Goal: Transaction & Acquisition: Purchase product/service

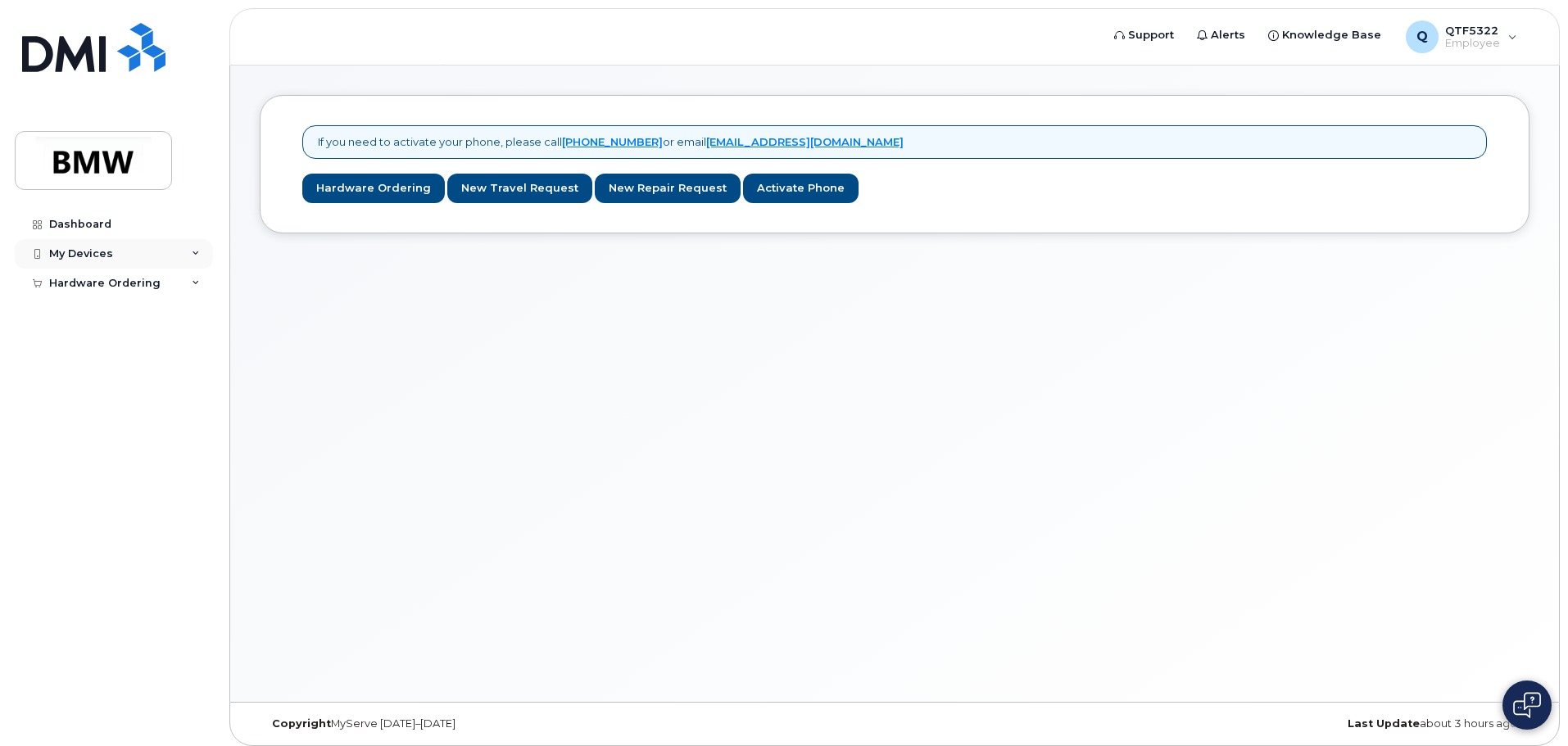
click at [190, 252] on div "My Devices" at bounding box center [114, 254] width 199 height 30
click at [398, 195] on link "Hardware Ordering" at bounding box center [373, 189] width 143 height 30
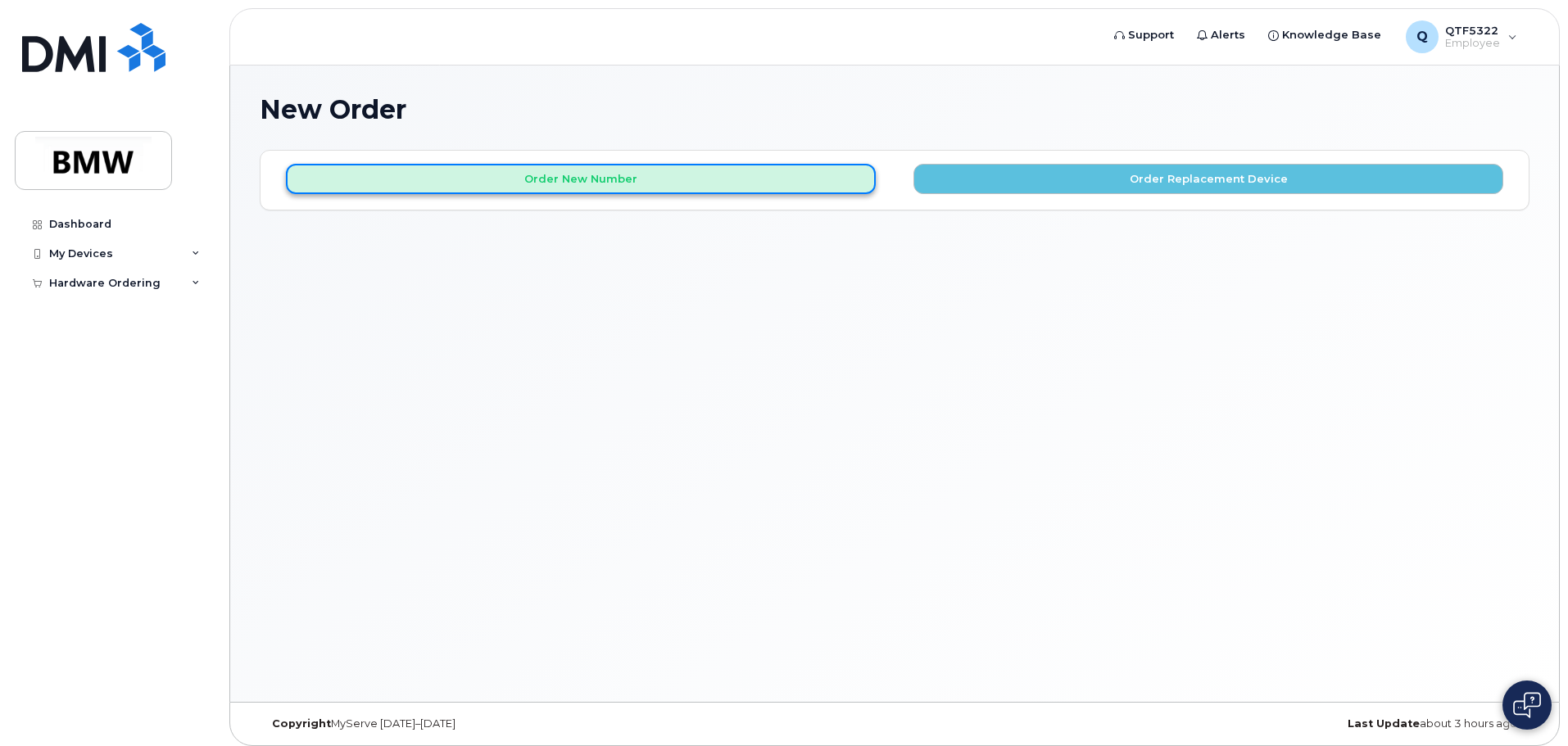
click at [726, 181] on button "Order New Number" at bounding box center [581, 179] width 590 height 30
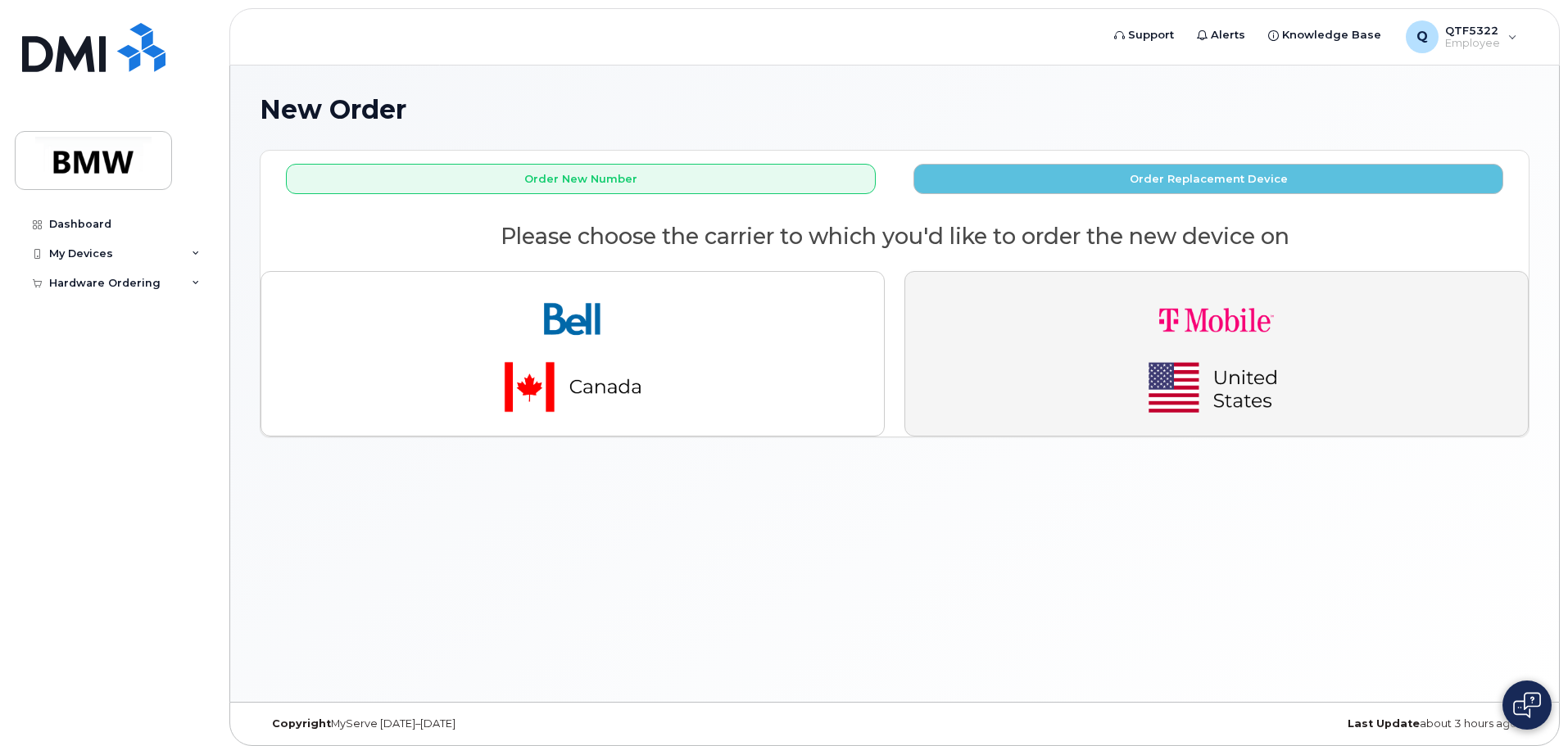
click at [1177, 314] on img "button" at bounding box center [1217, 354] width 229 height 138
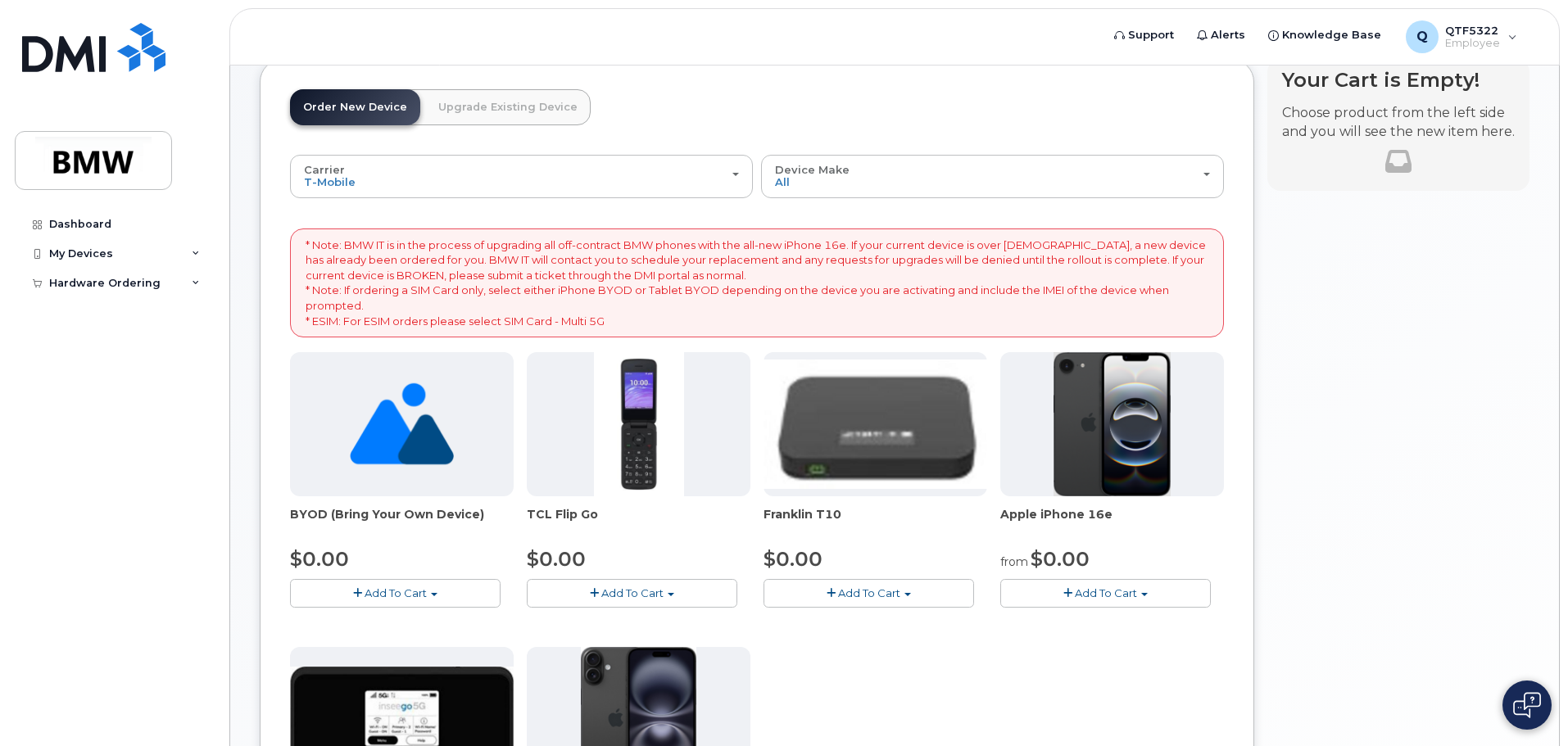
scroll to position [82, 0]
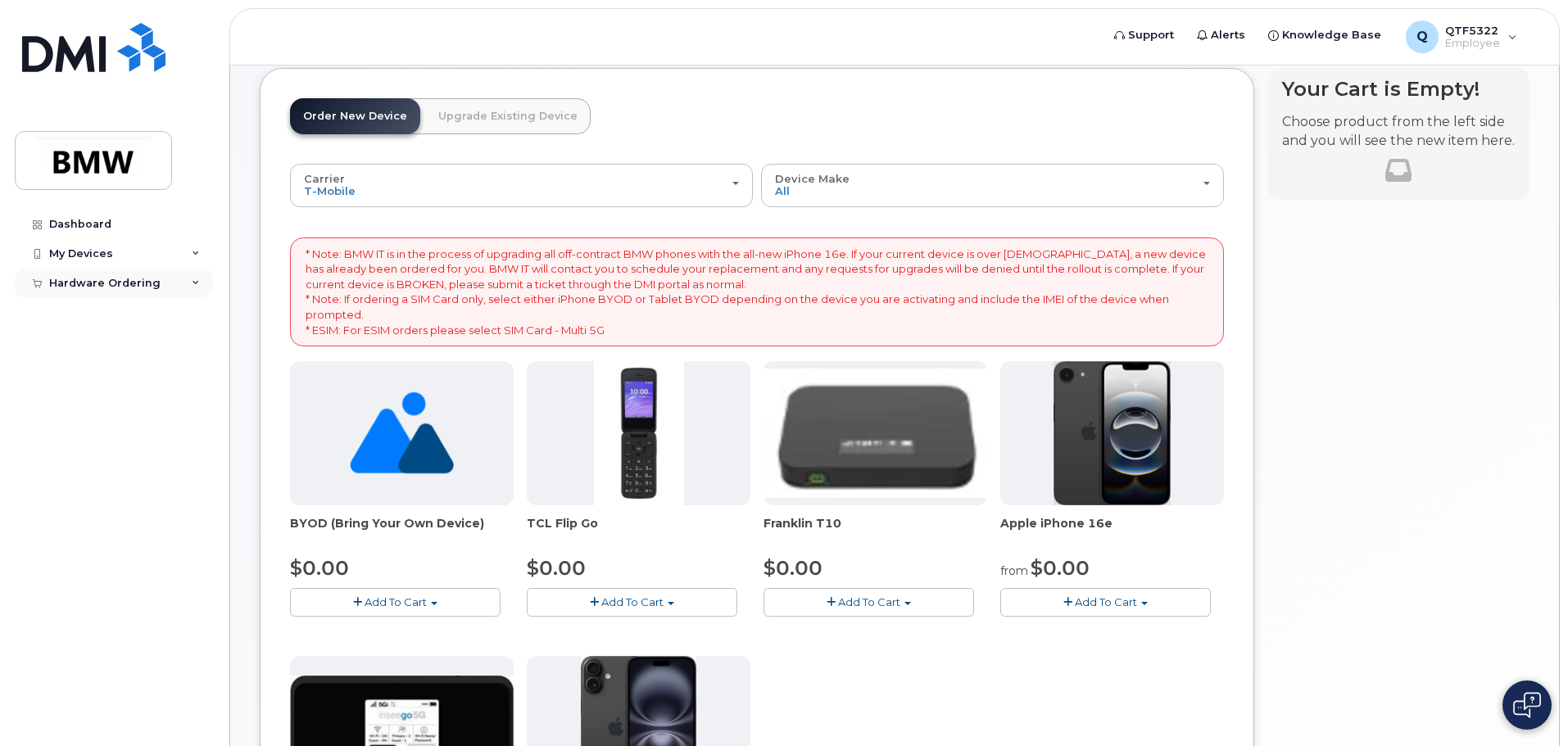
click at [198, 281] on icon at bounding box center [196, 284] width 8 height 8
click at [511, 118] on link "Upgrade Existing Device" at bounding box center [508, 116] width 166 height 36
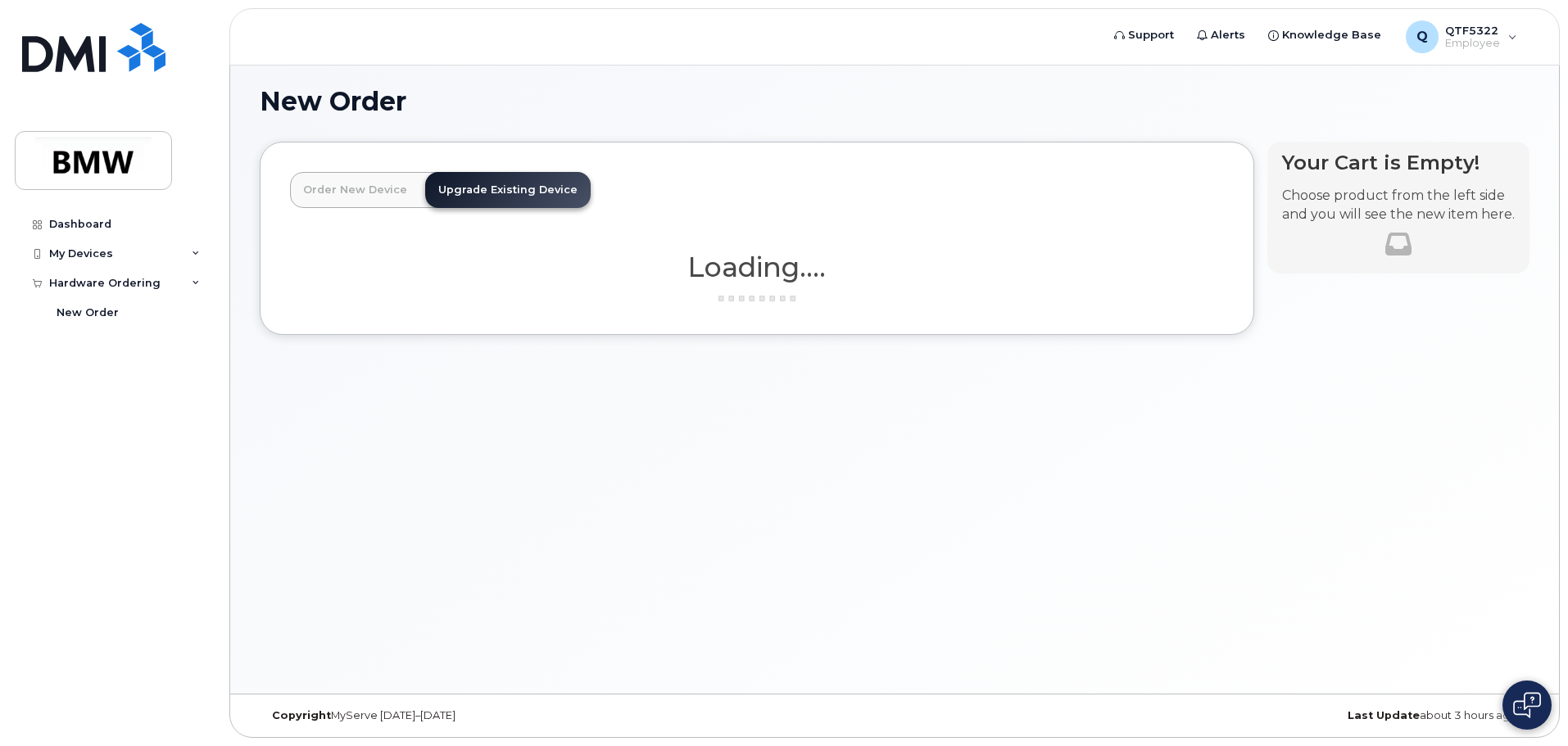
scroll to position [8, 0]
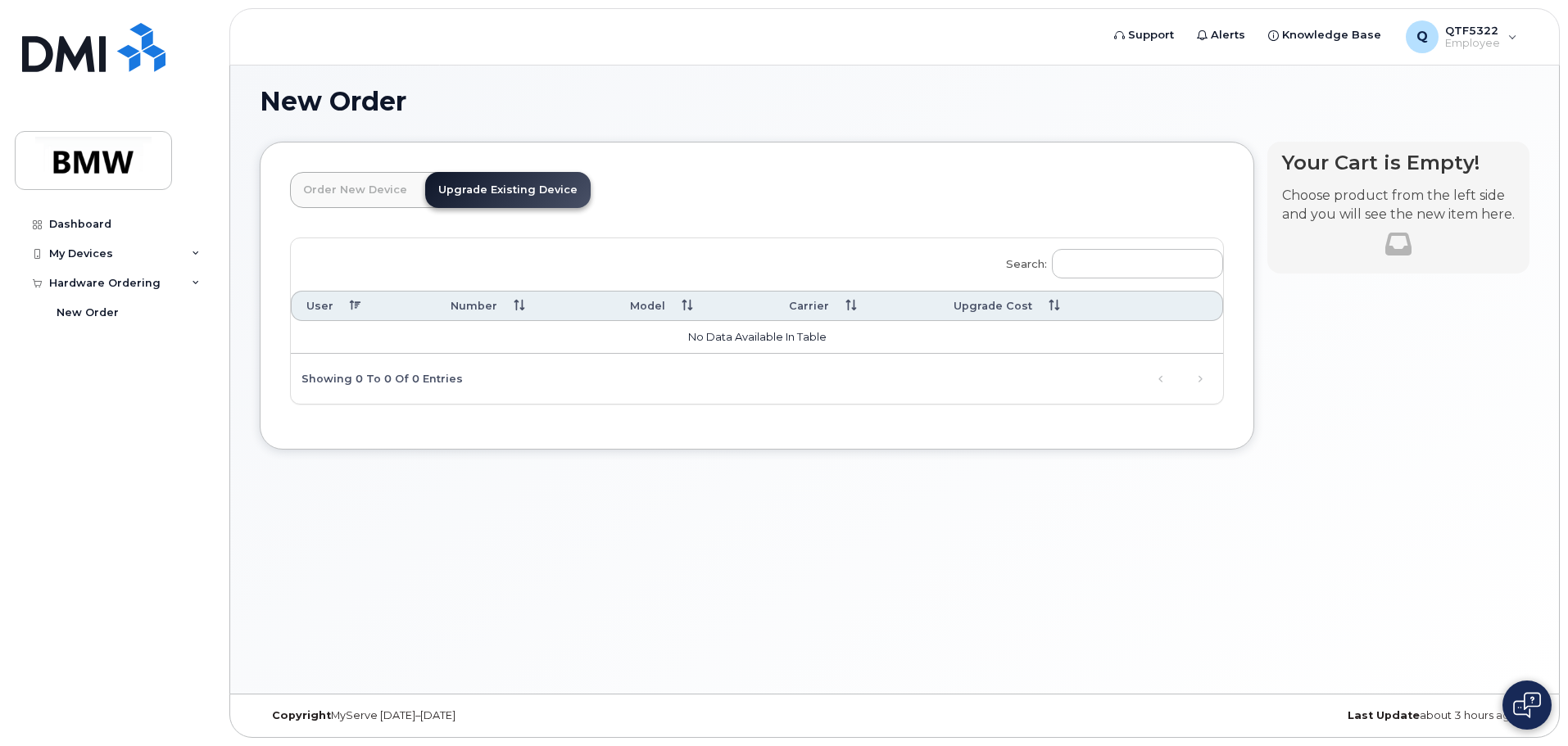
click at [346, 191] on link "Order New Device" at bounding box center [355, 190] width 130 height 36
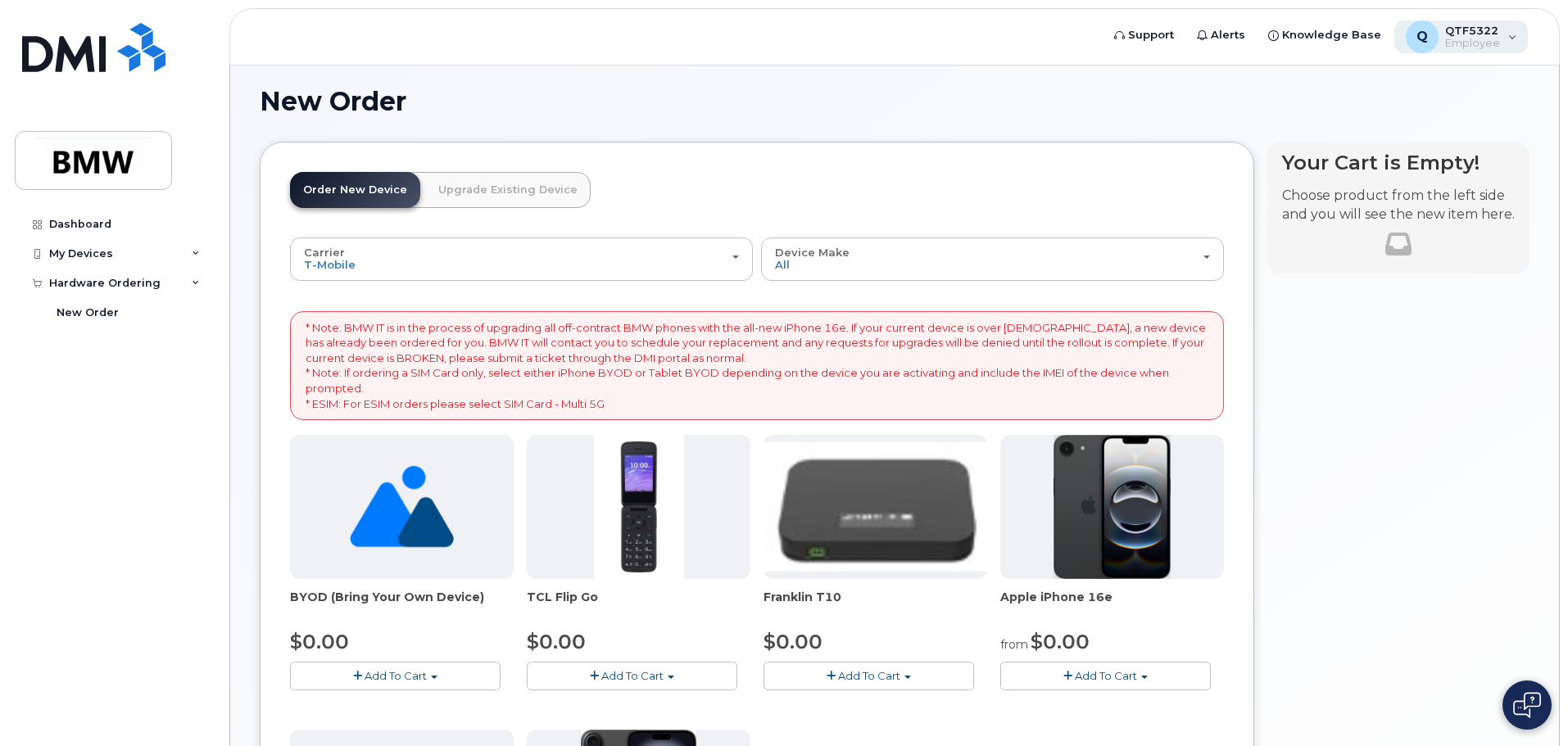
click at [1514, 37] on div "Q QTF5322 Employee" at bounding box center [1462, 37] width 134 height 33
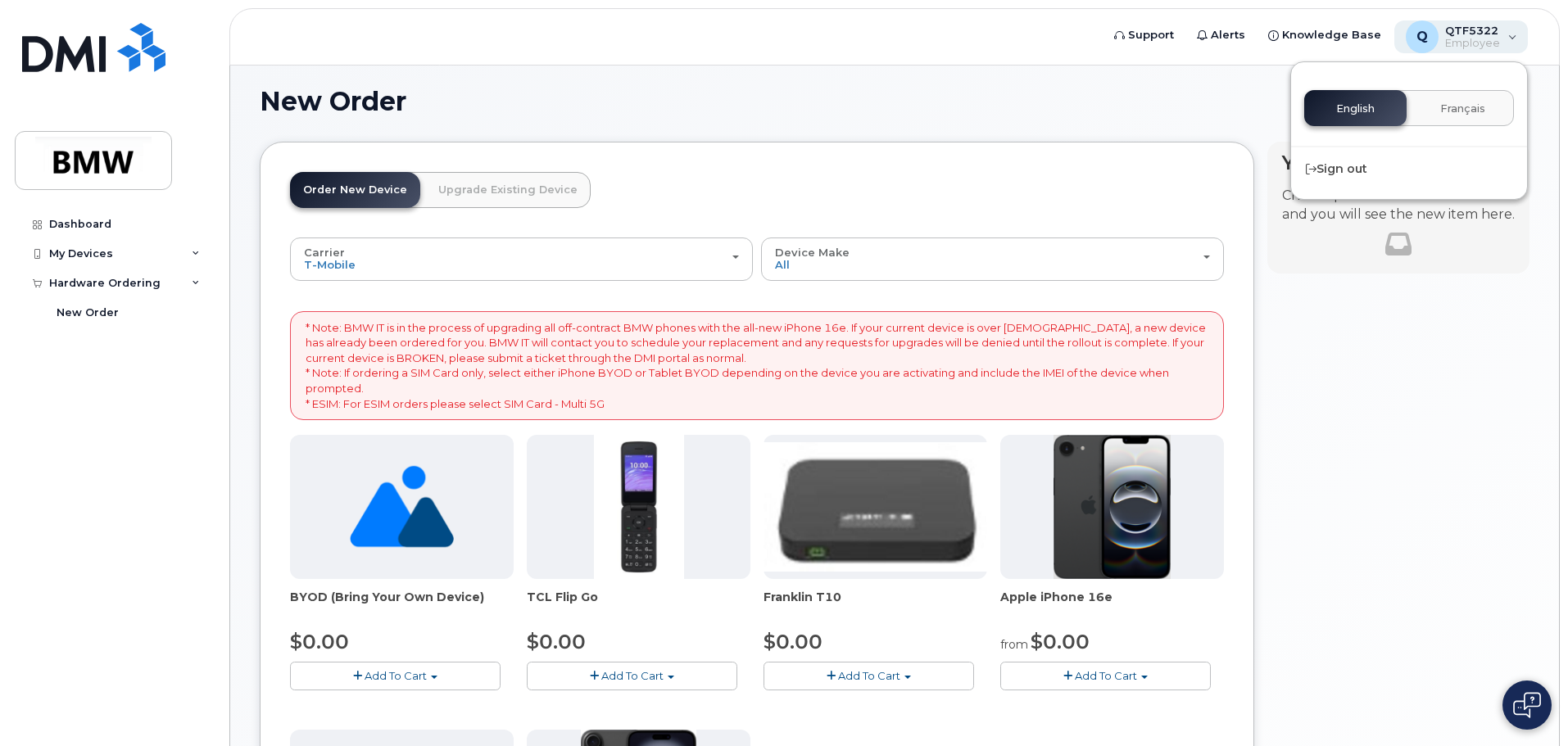
click at [1514, 37] on div "Q QTF5322 Employee" at bounding box center [1462, 37] width 134 height 33
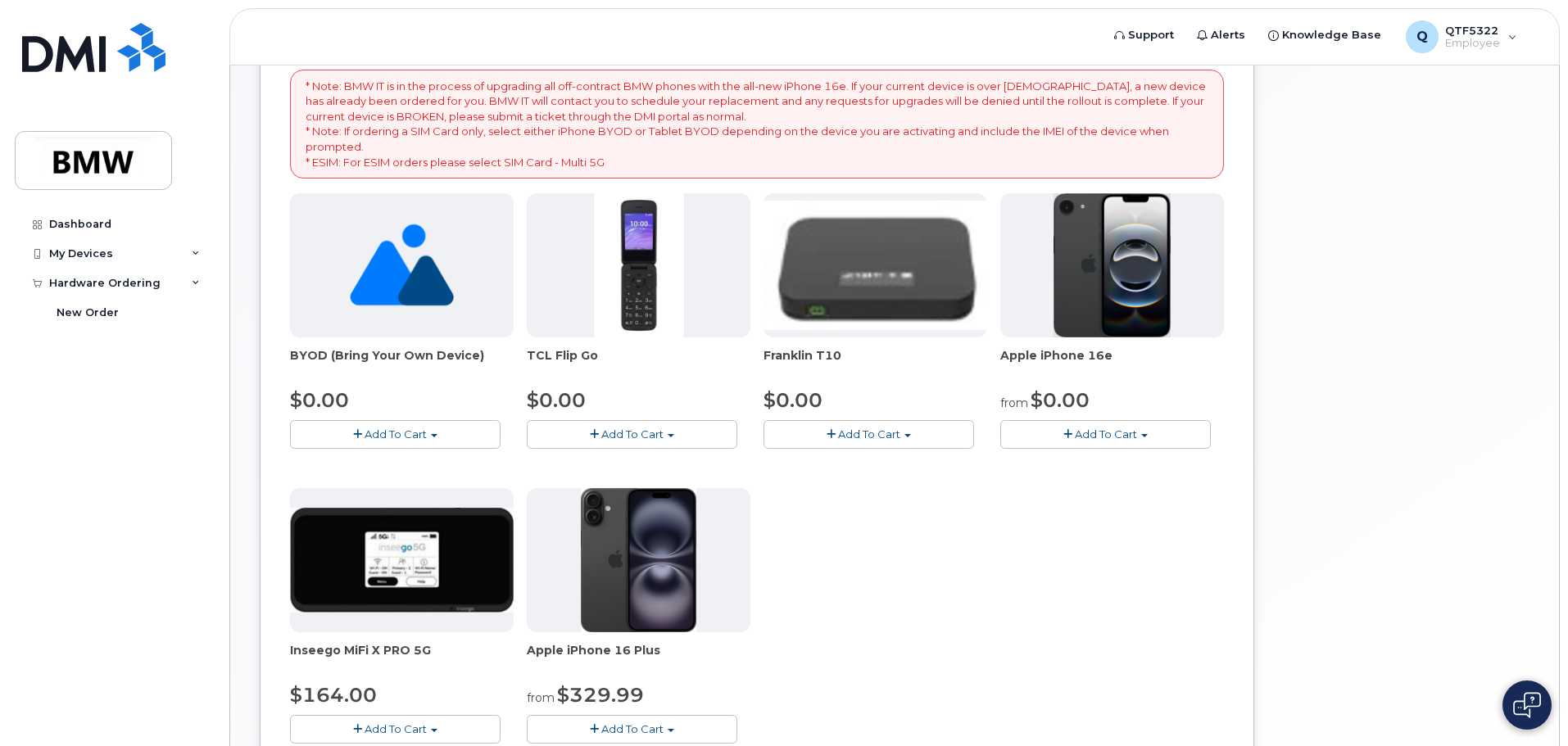
scroll to position [254, 0]
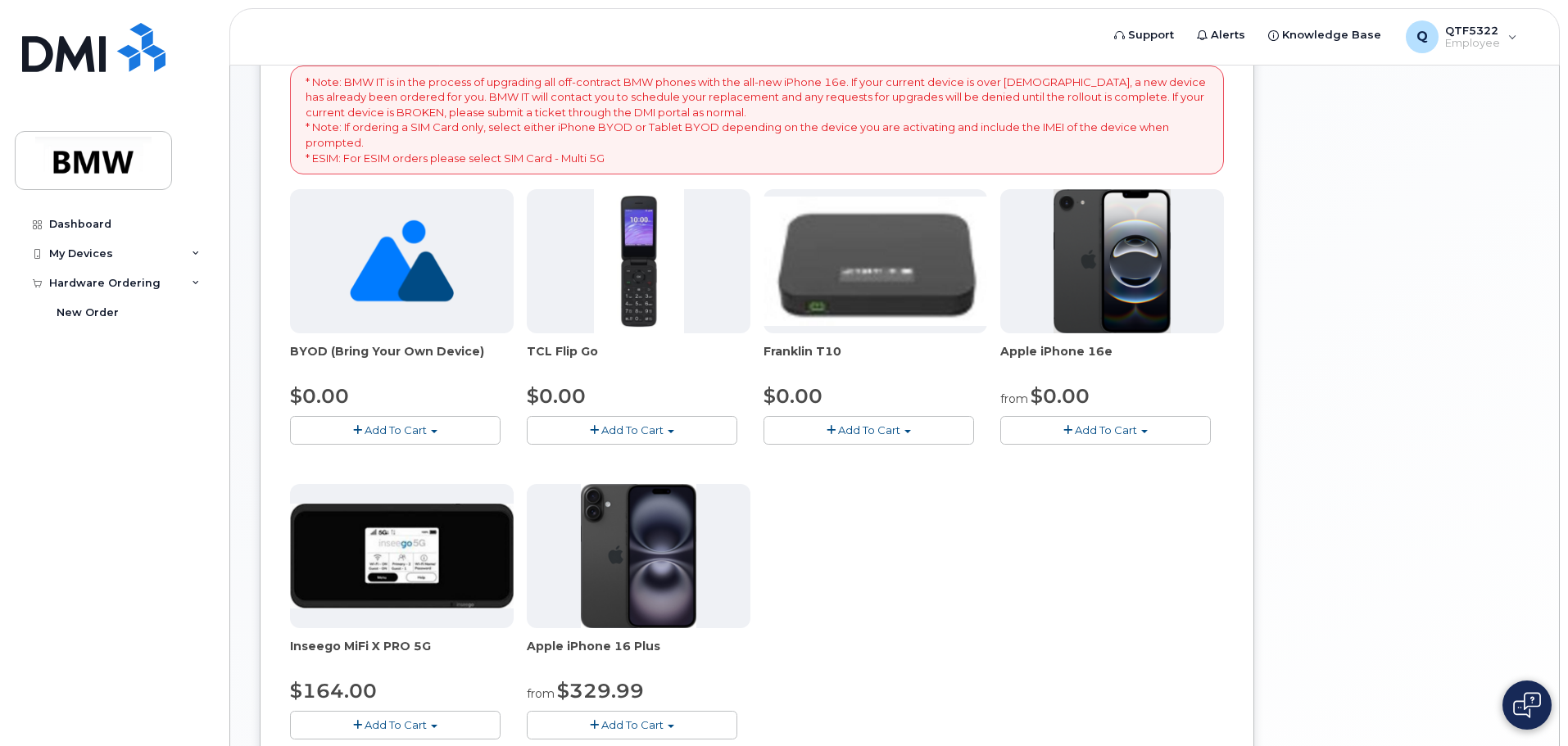
click at [571, 633] on div "Apple iPhone 16 Plus from $329.99 Add To Cart $329.99 - 30 Month Activation (12…" at bounding box center [638, 612] width 223 height 256
click at [1143, 434] on button "Add To Cart" at bounding box center [1105, 430] width 210 height 29
click at [1096, 626] on div "BYOD (Bring Your Own Device) $0.00 Add To Cart $0.00 - Activation TCL Flip Go $…" at bounding box center [757, 478] width 934 height 577
